Goal: Submit feedback/report problem

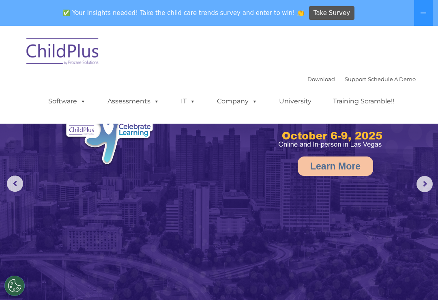
select select "MEDIUM"
click at [421, 14] on icon at bounding box center [424, 13] width 6 height 6
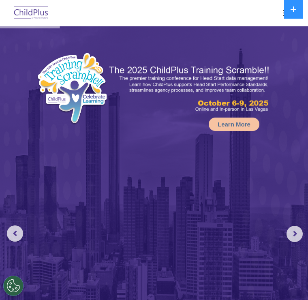
select select "MEDIUM"
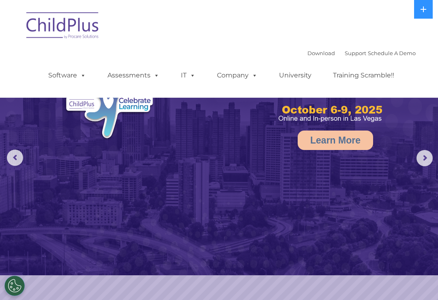
select select "MEDIUM"
